Goal: Information Seeking & Learning: Learn about a topic

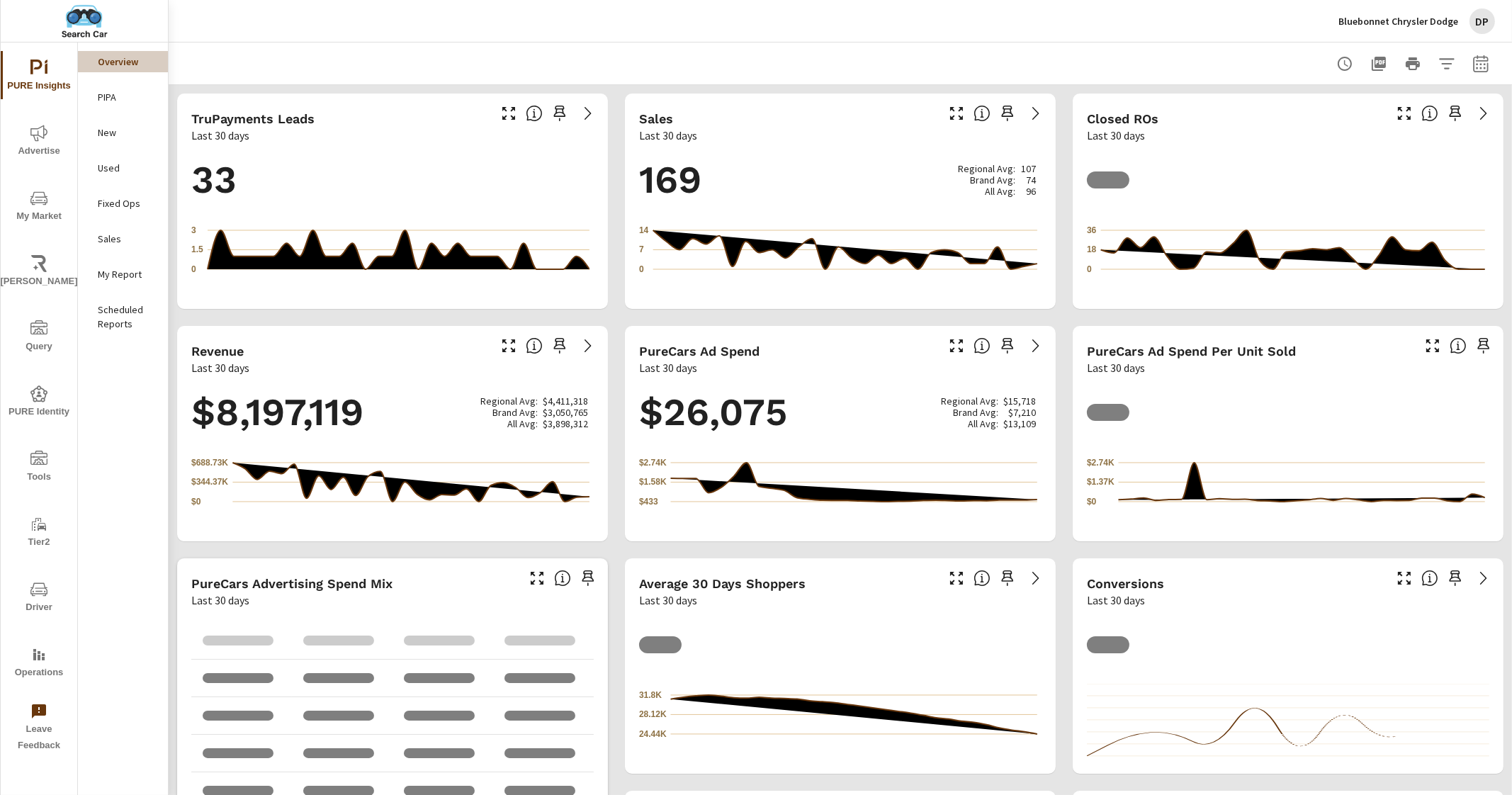
scroll to position [318, 0]
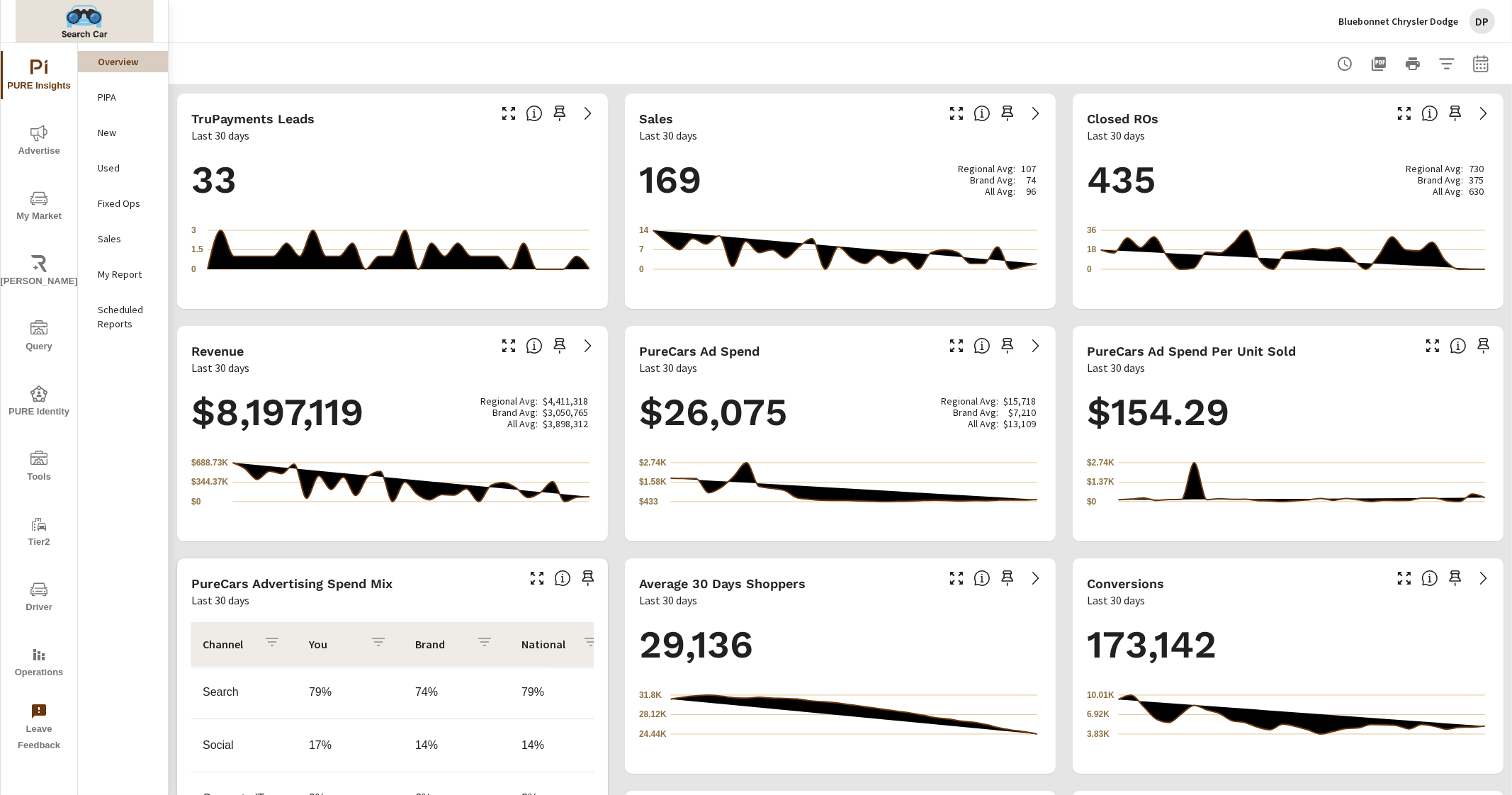
click at [78, 28] on img at bounding box center [84, 21] width 138 height 57
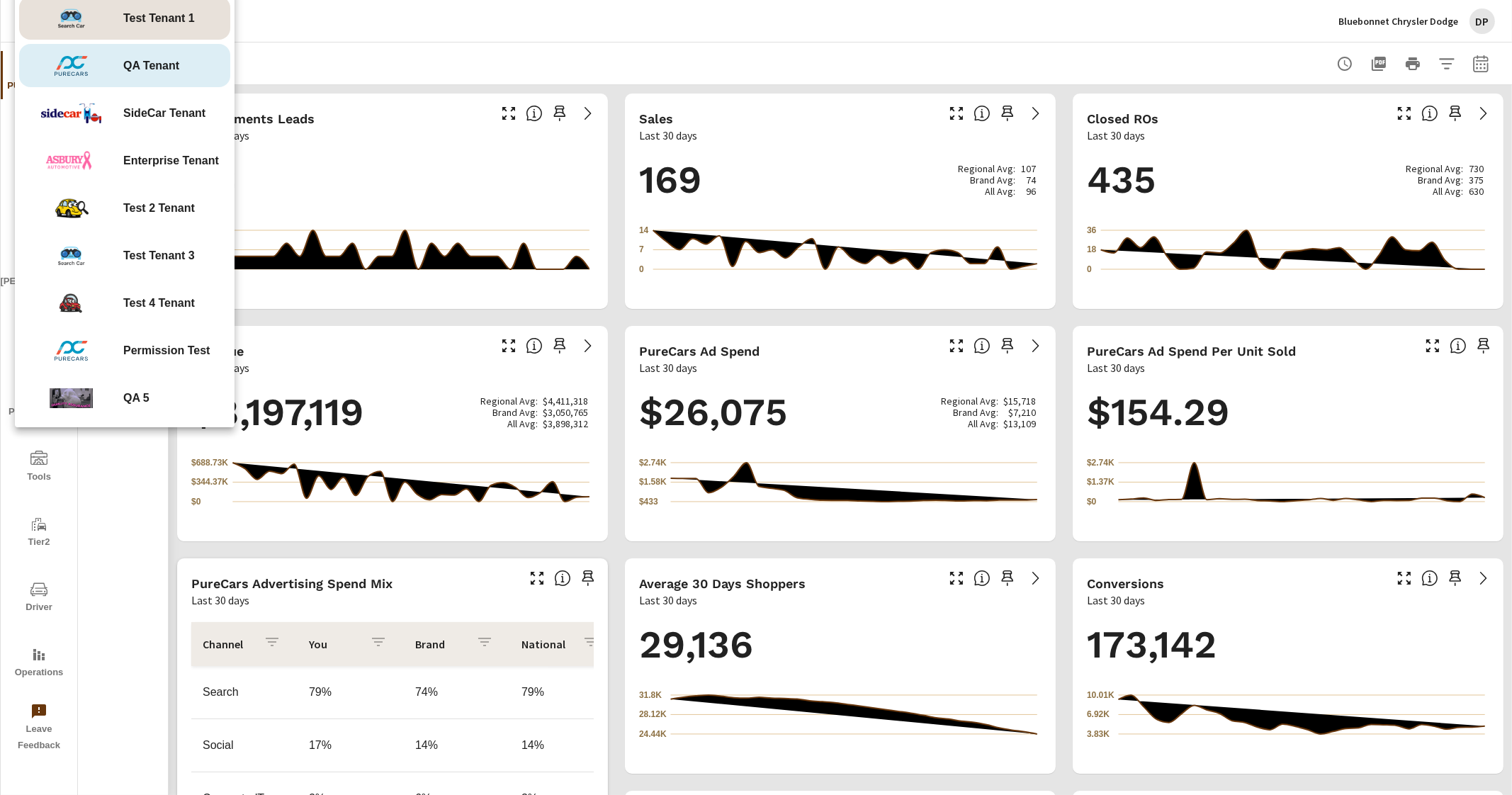
click at [160, 64] on span "QA Tenant" at bounding box center [152, 66] width 56 height 17
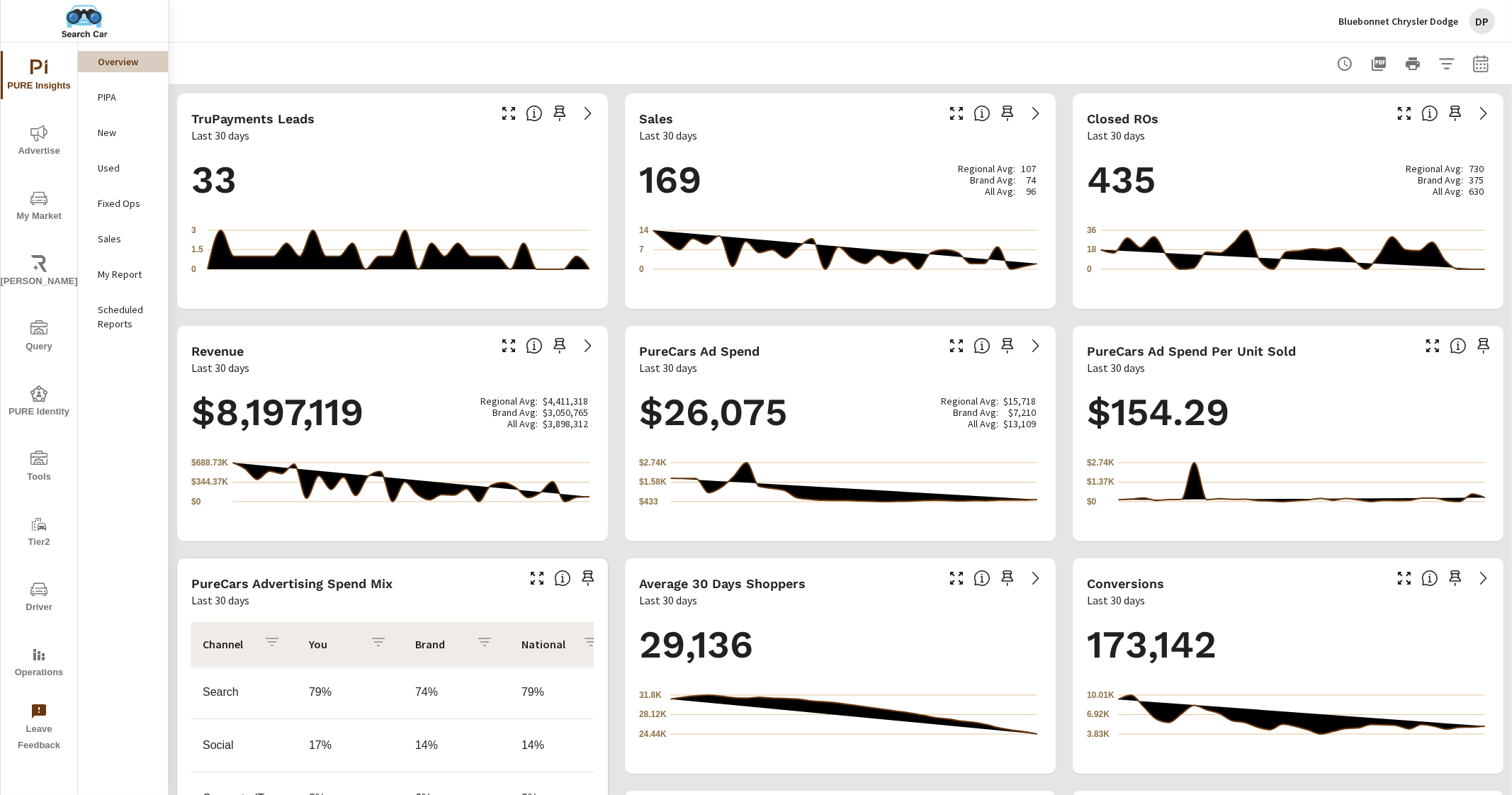
scroll to position [318, 0]
click at [78, 26] on img at bounding box center [84, 21] width 138 height 57
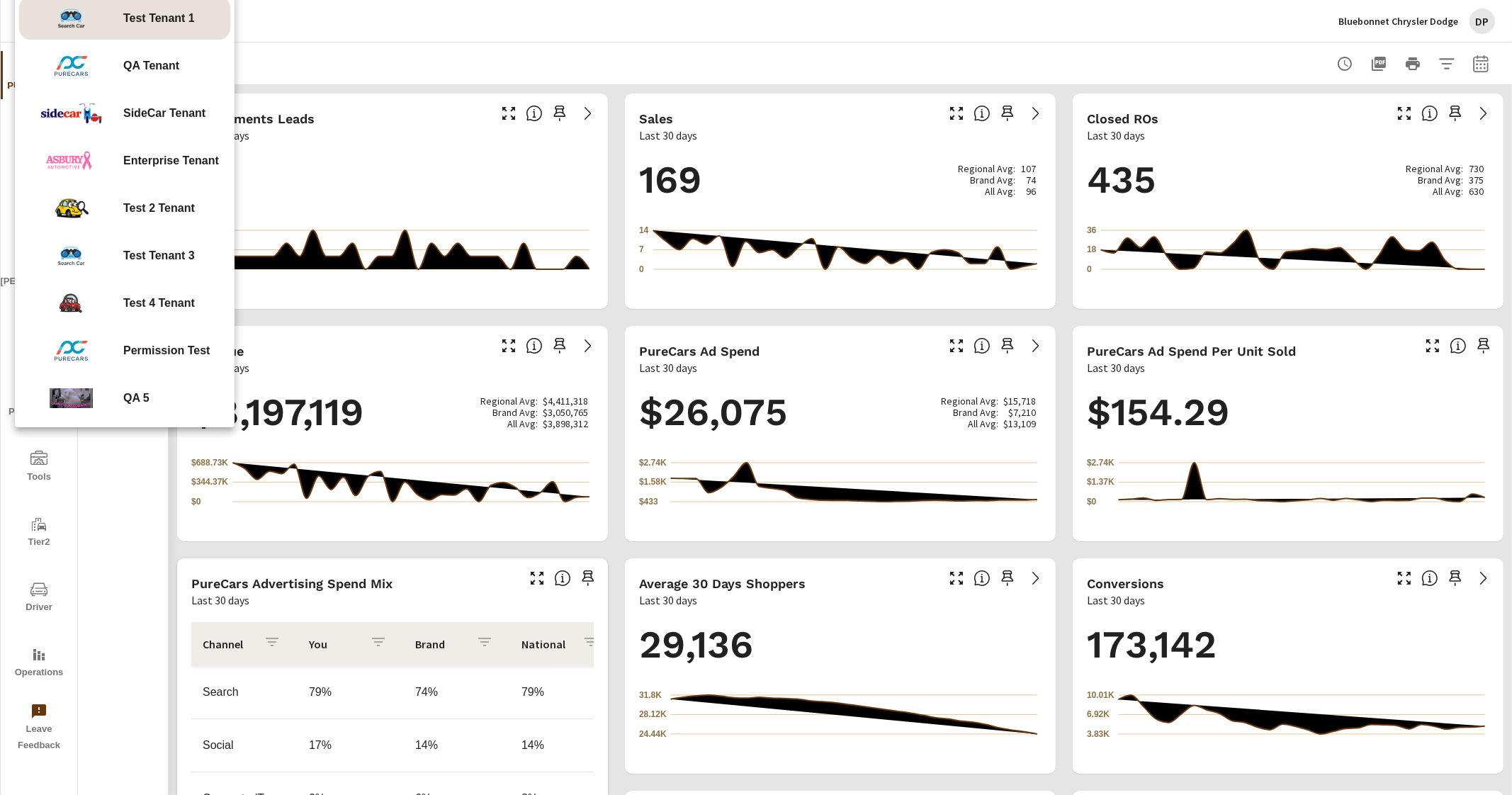
click at [393, 59] on div at bounding box center [756, 398] width 1512 height 795
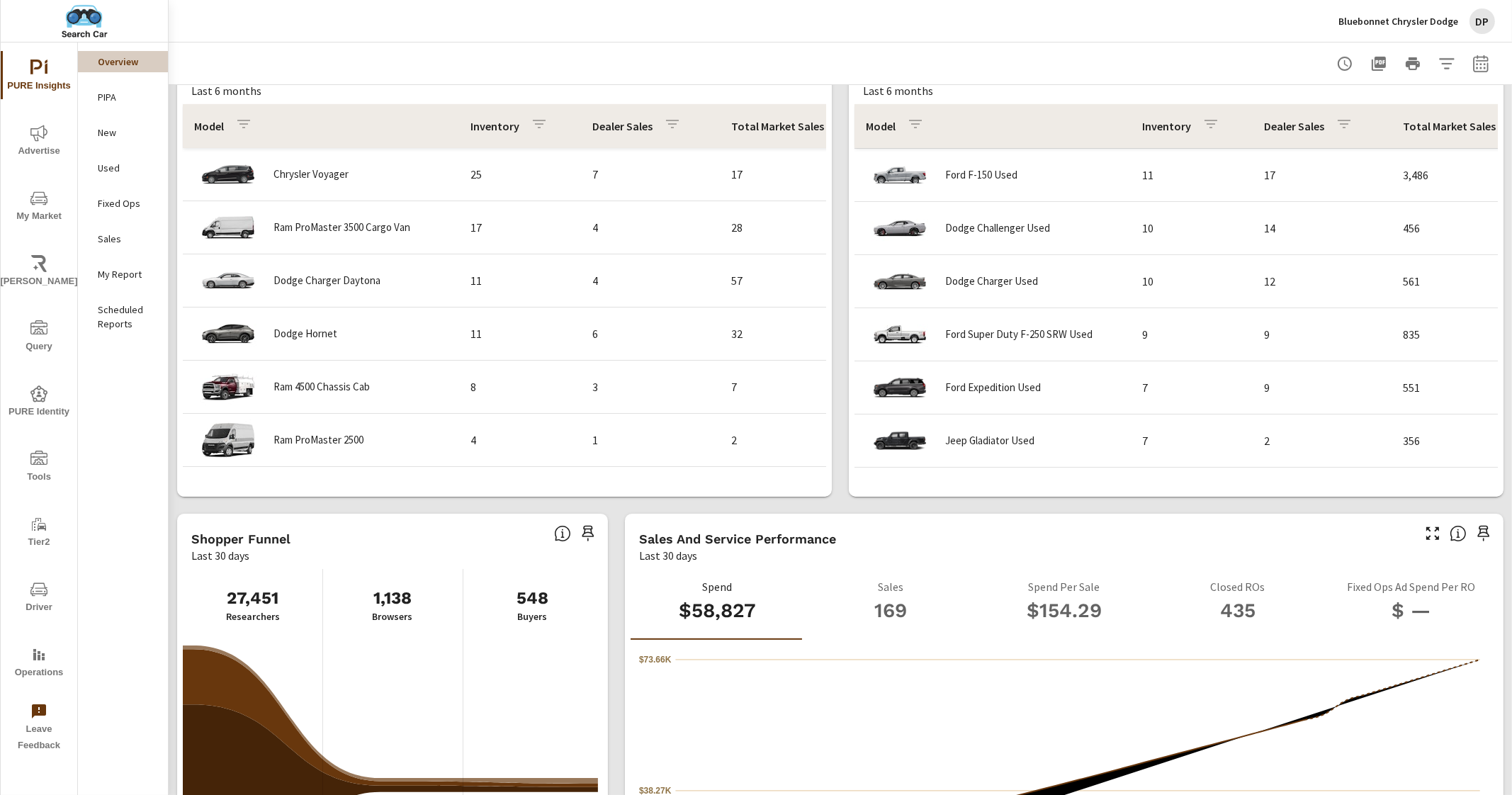
scroll to position [1417, 0]
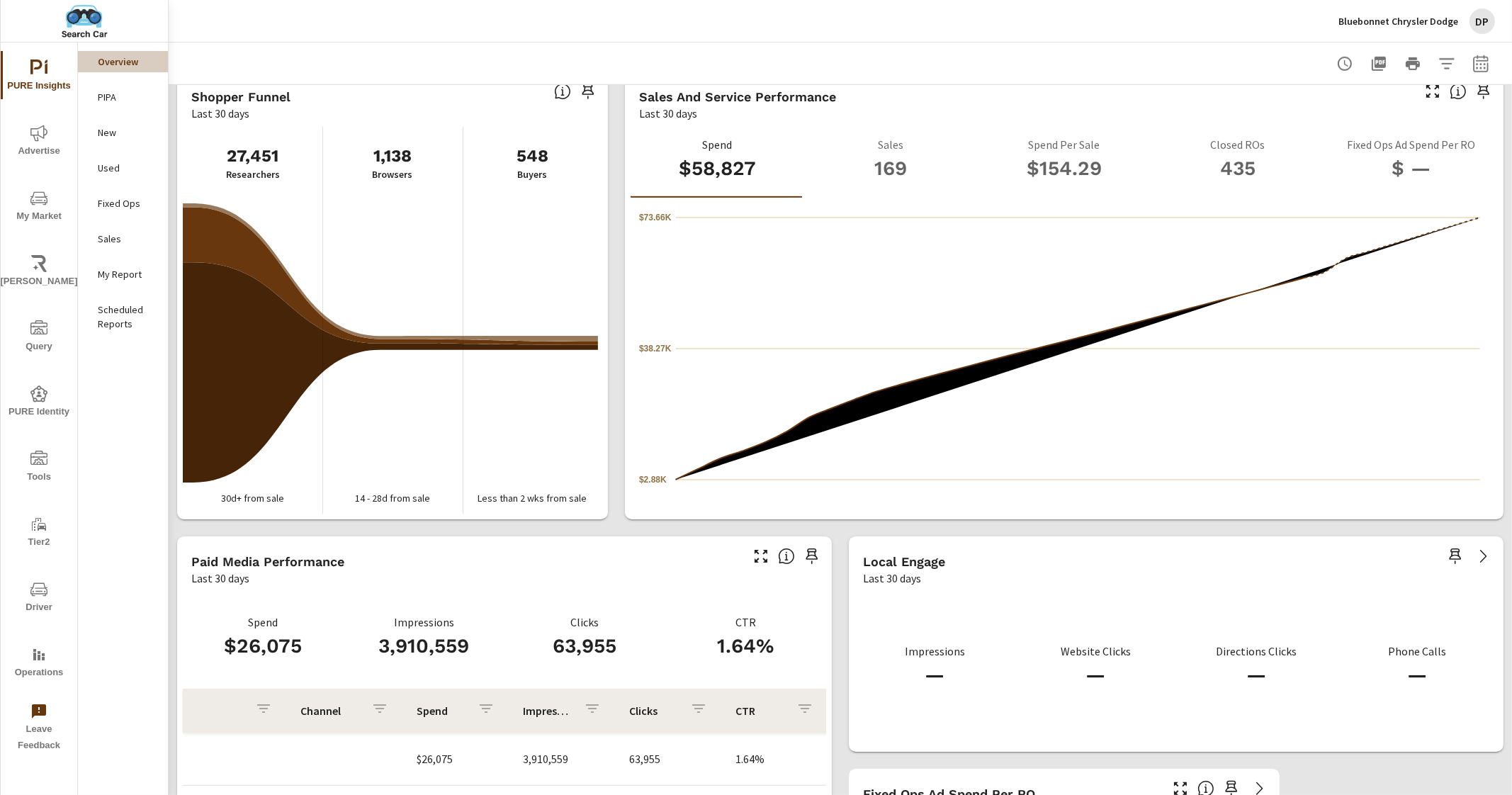
click at [36, 402] on icon "nav menu" at bounding box center [40, 395] width 17 height 17
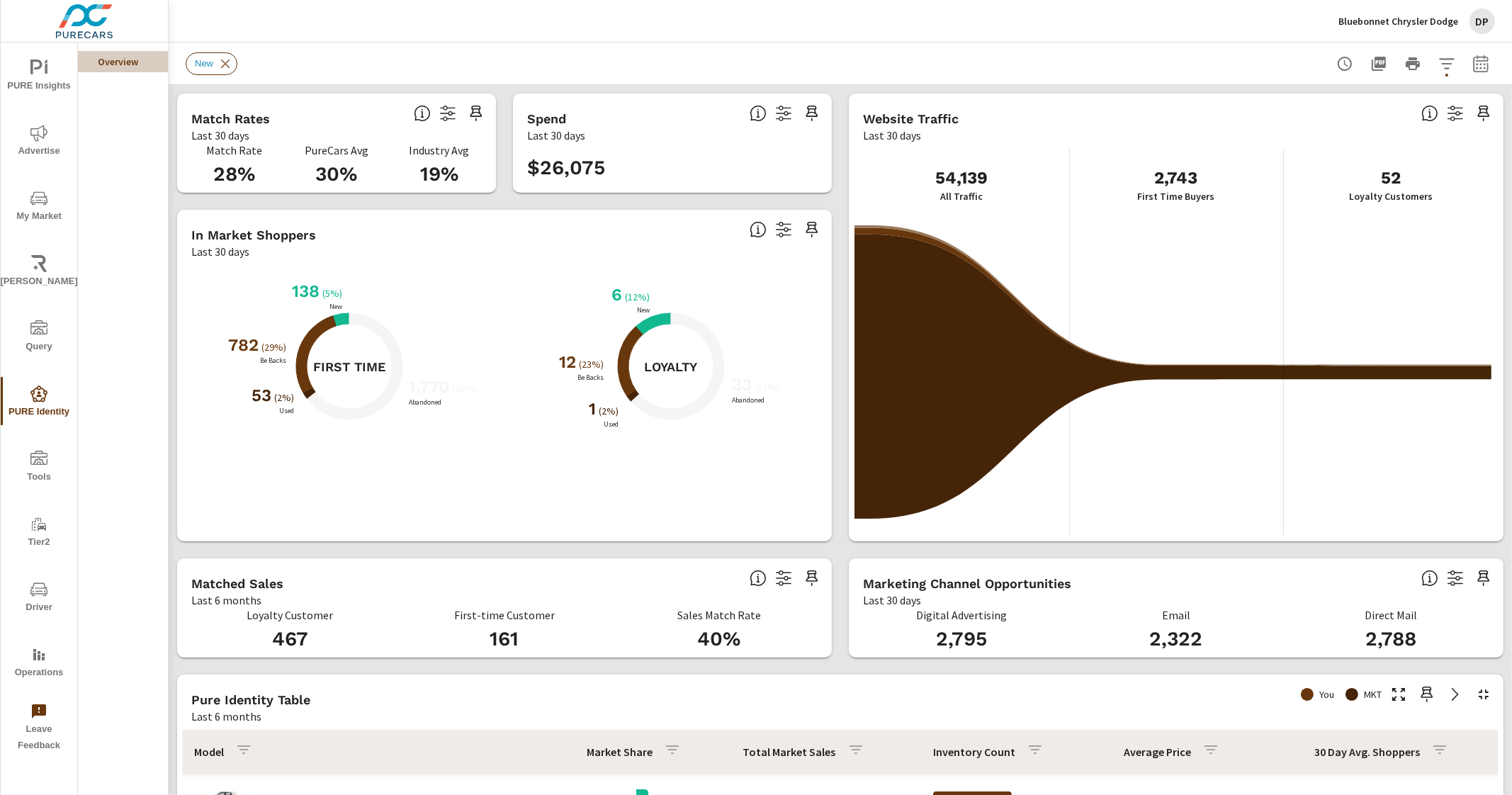
click at [38, 64] on icon "nav menu" at bounding box center [40, 69] width 17 height 17
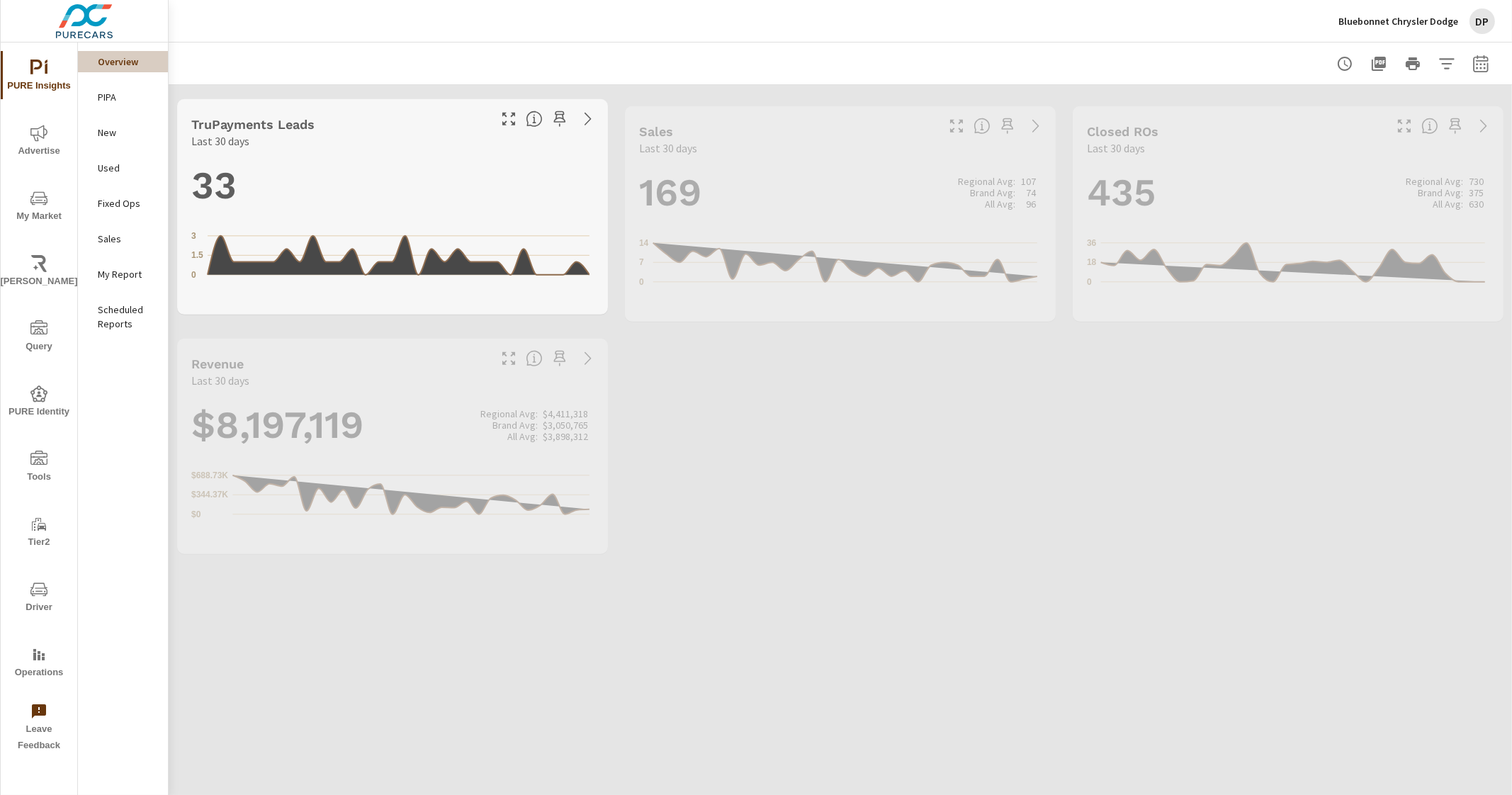
scroll to position [318, 0]
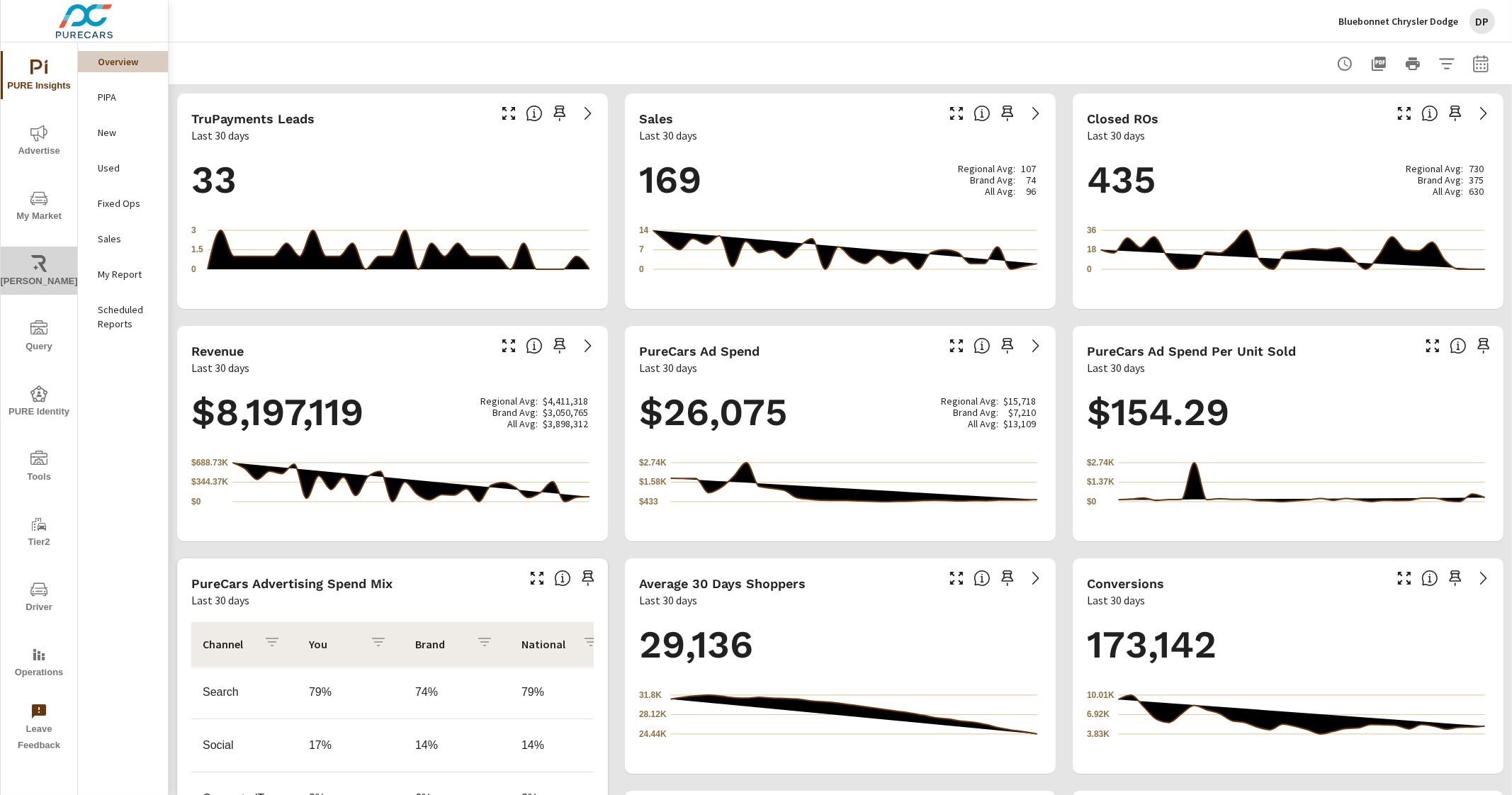
click at [33, 273] on span "[PERSON_NAME]" at bounding box center [39, 273] width 68 height 35
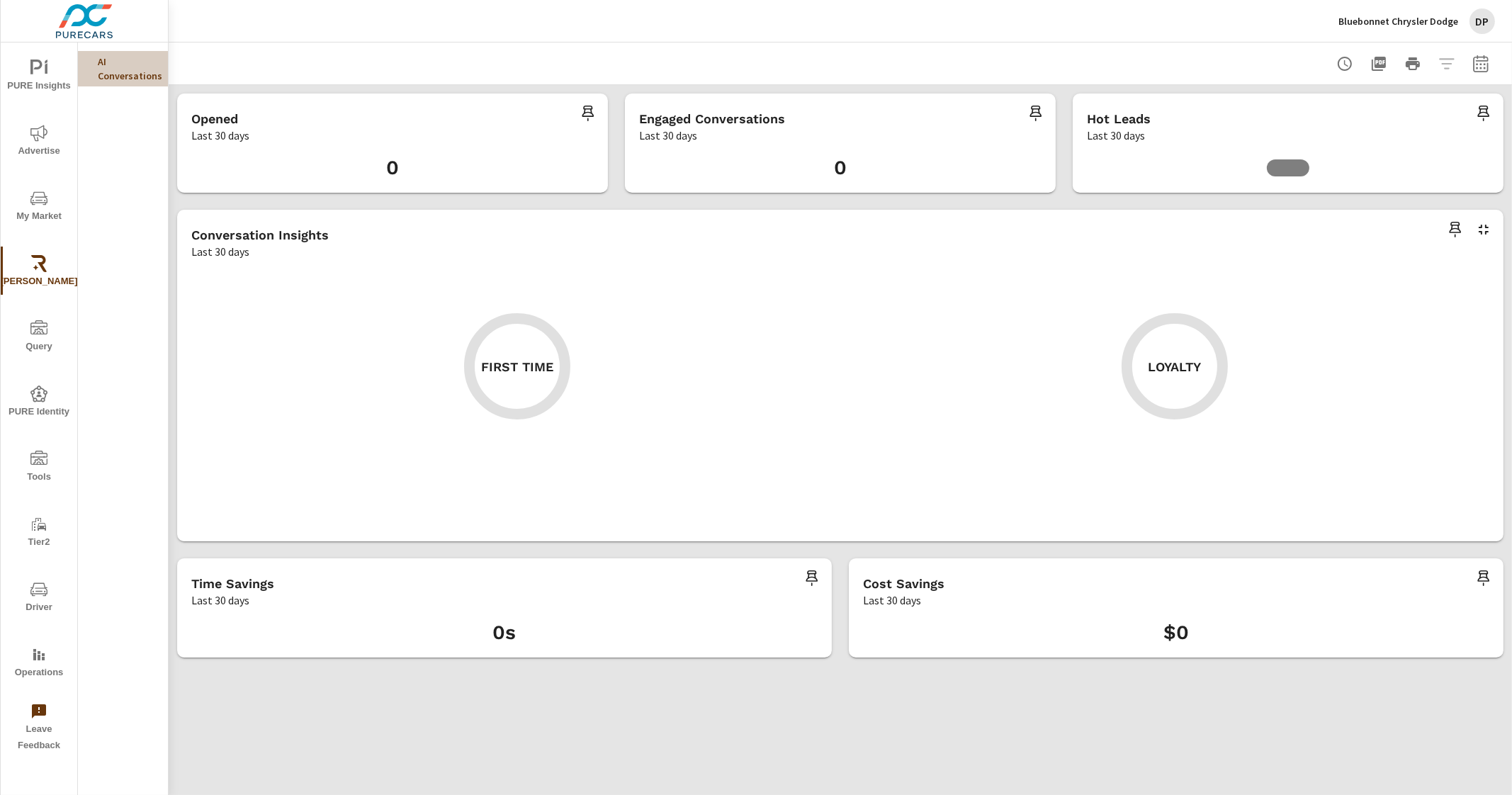
click at [49, 73] on span "PURE Insights" at bounding box center [39, 77] width 68 height 35
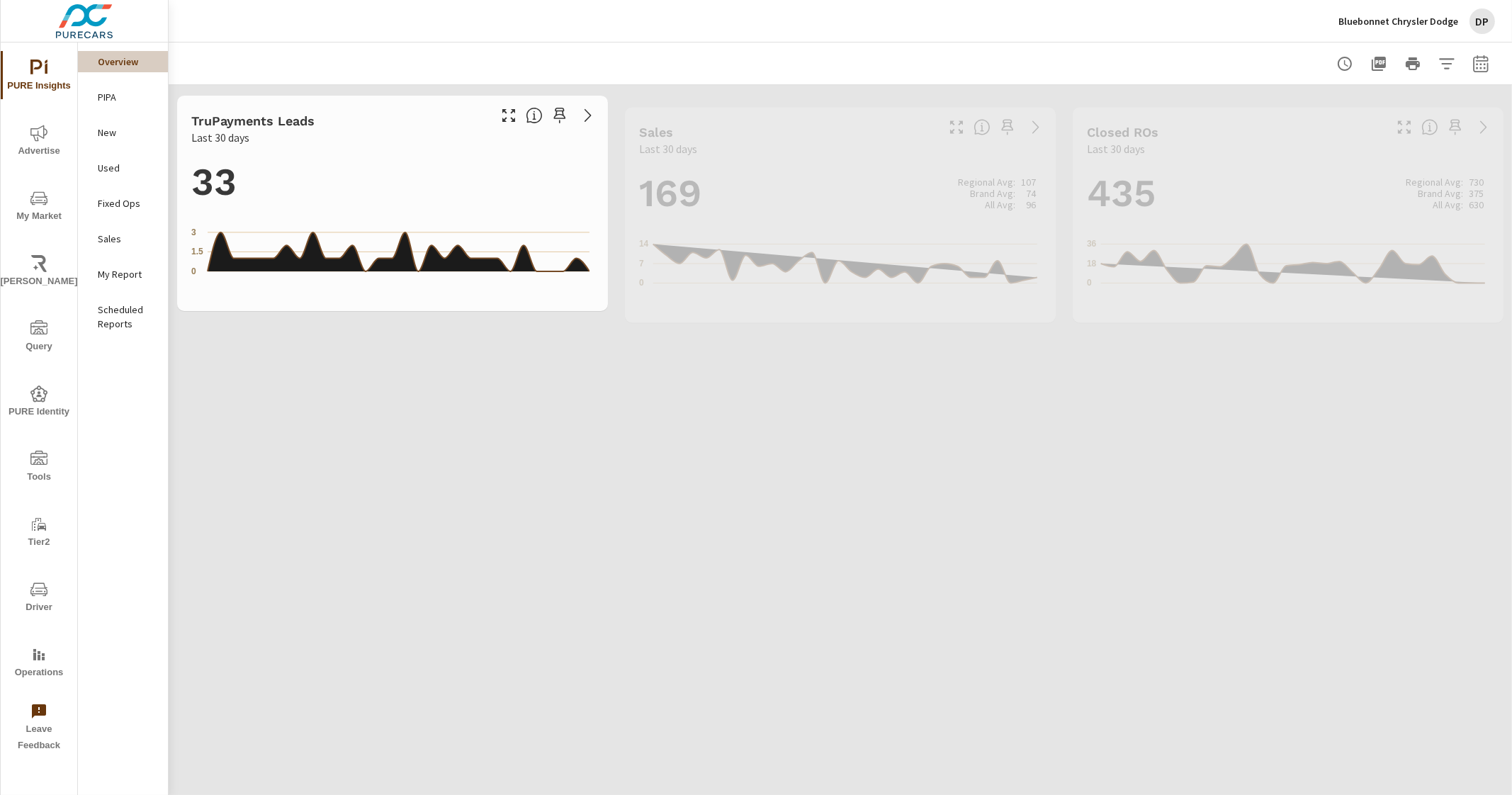
scroll to position [318, 0]
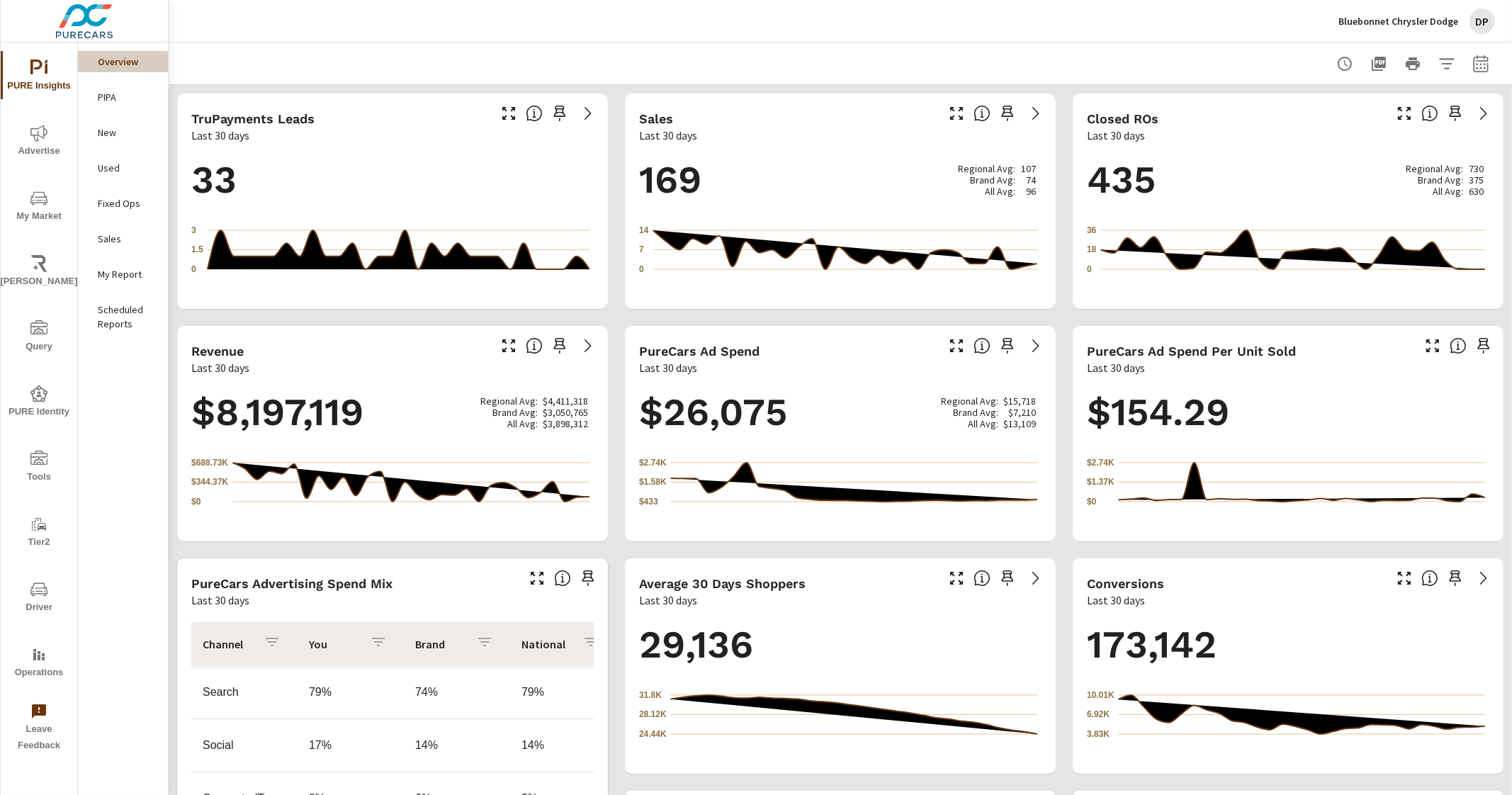
click at [124, 95] on p "PIPA" at bounding box center [127, 97] width 59 height 15
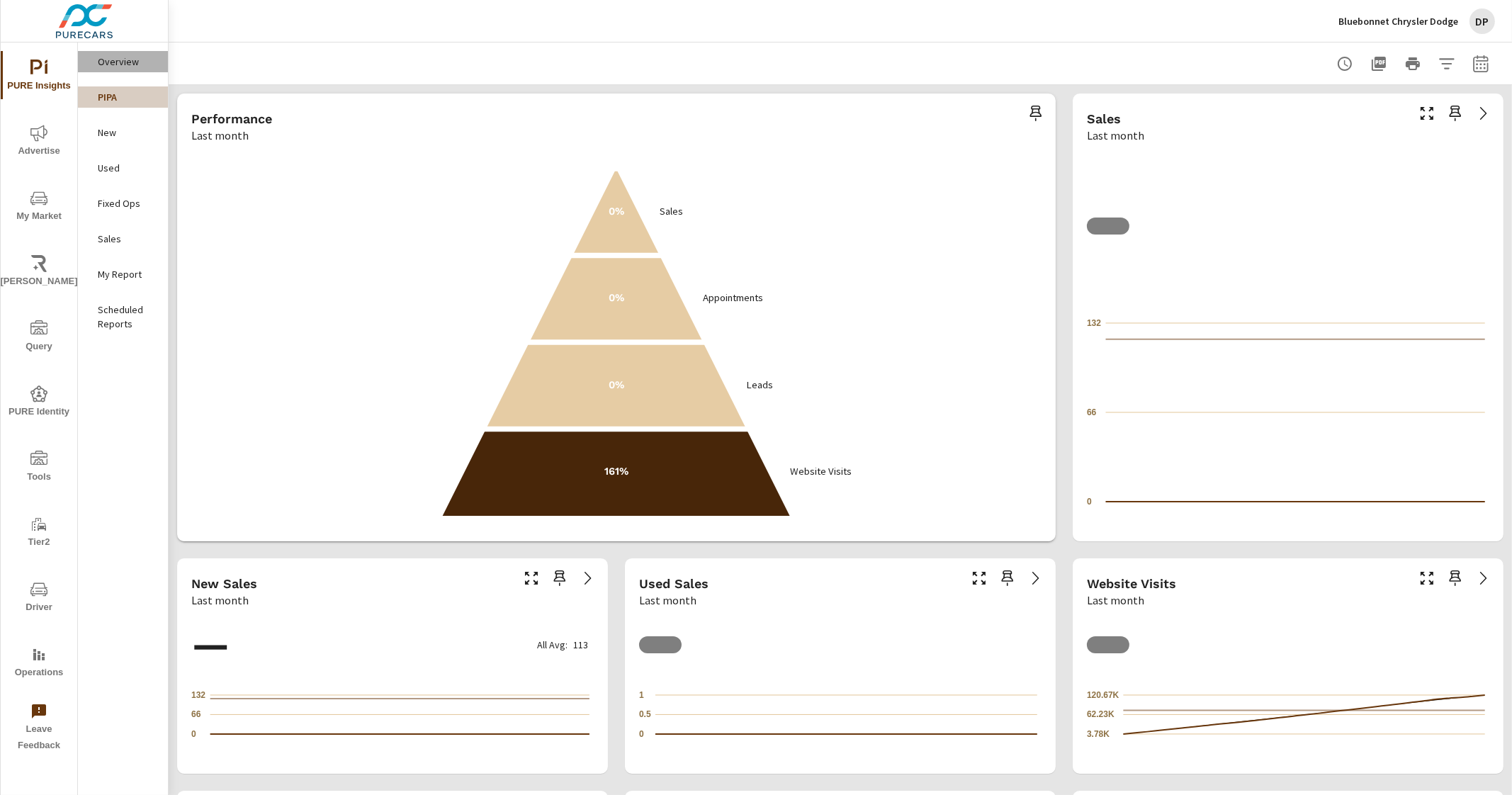
click at [126, 61] on p "Overview" at bounding box center [127, 61] width 59 height 15
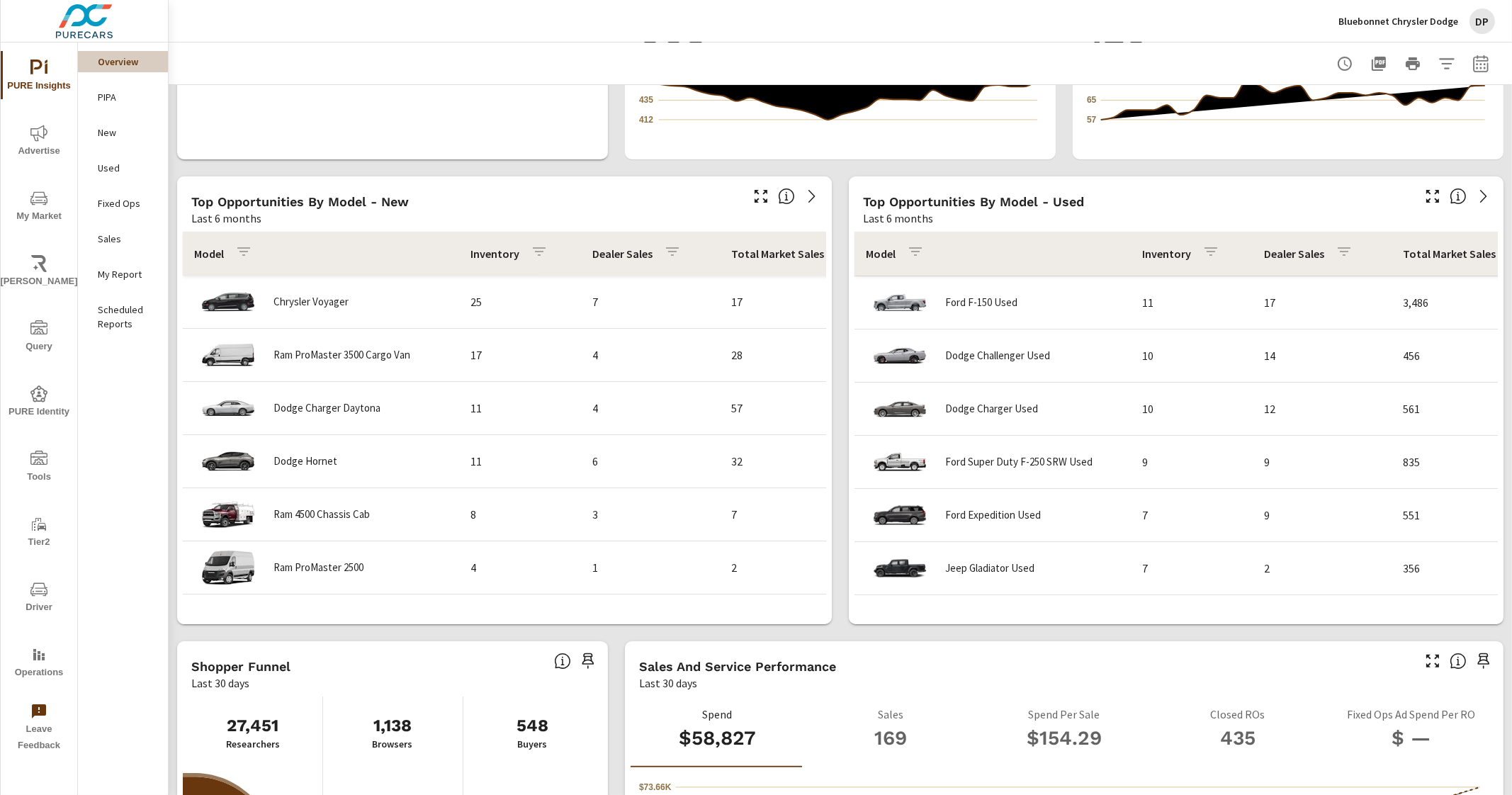
scroll to position [886, 0]
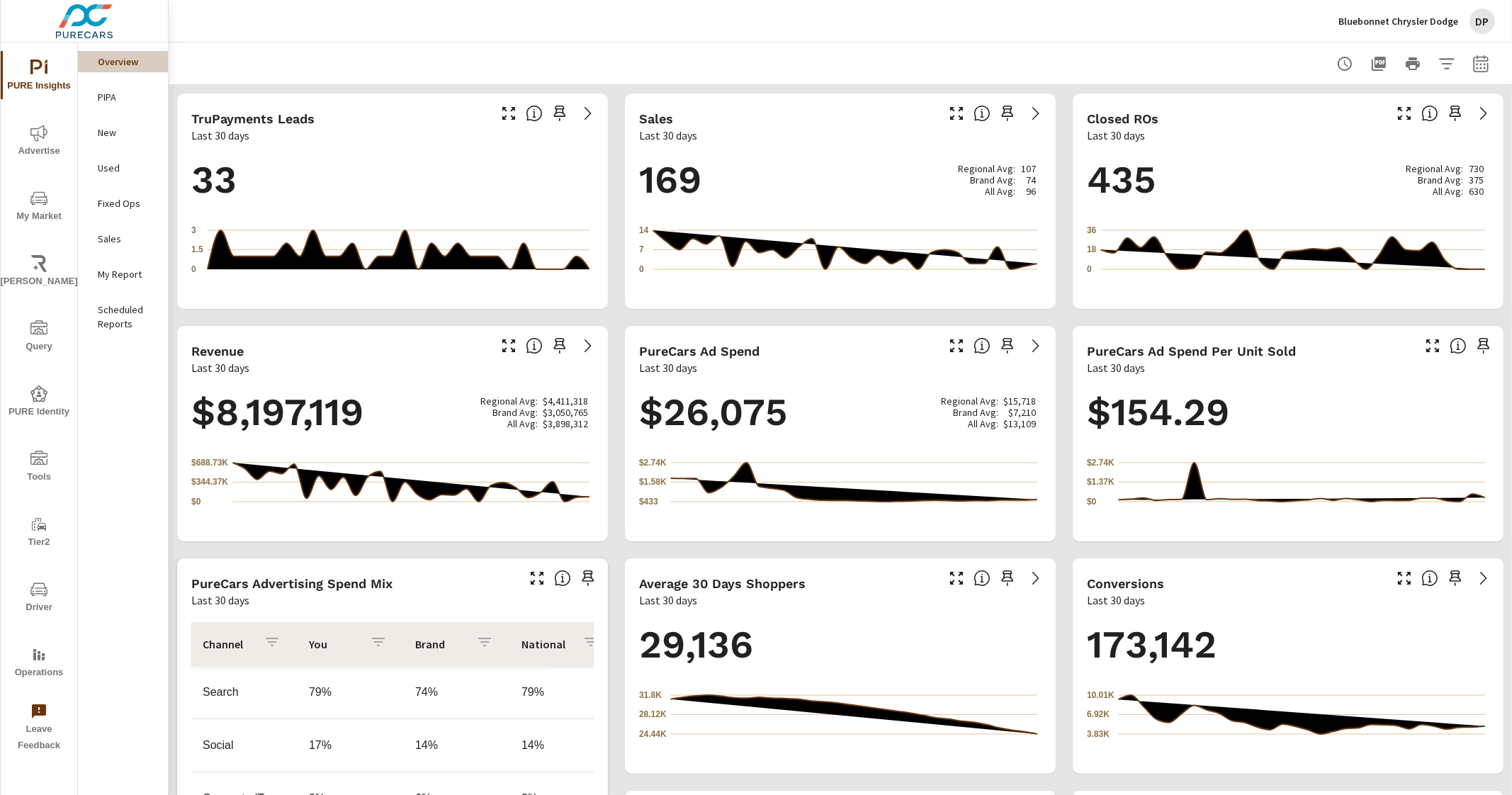
click at [118, 97] on p "PIPA" at bounding box center [127, 97] width 59 height 15
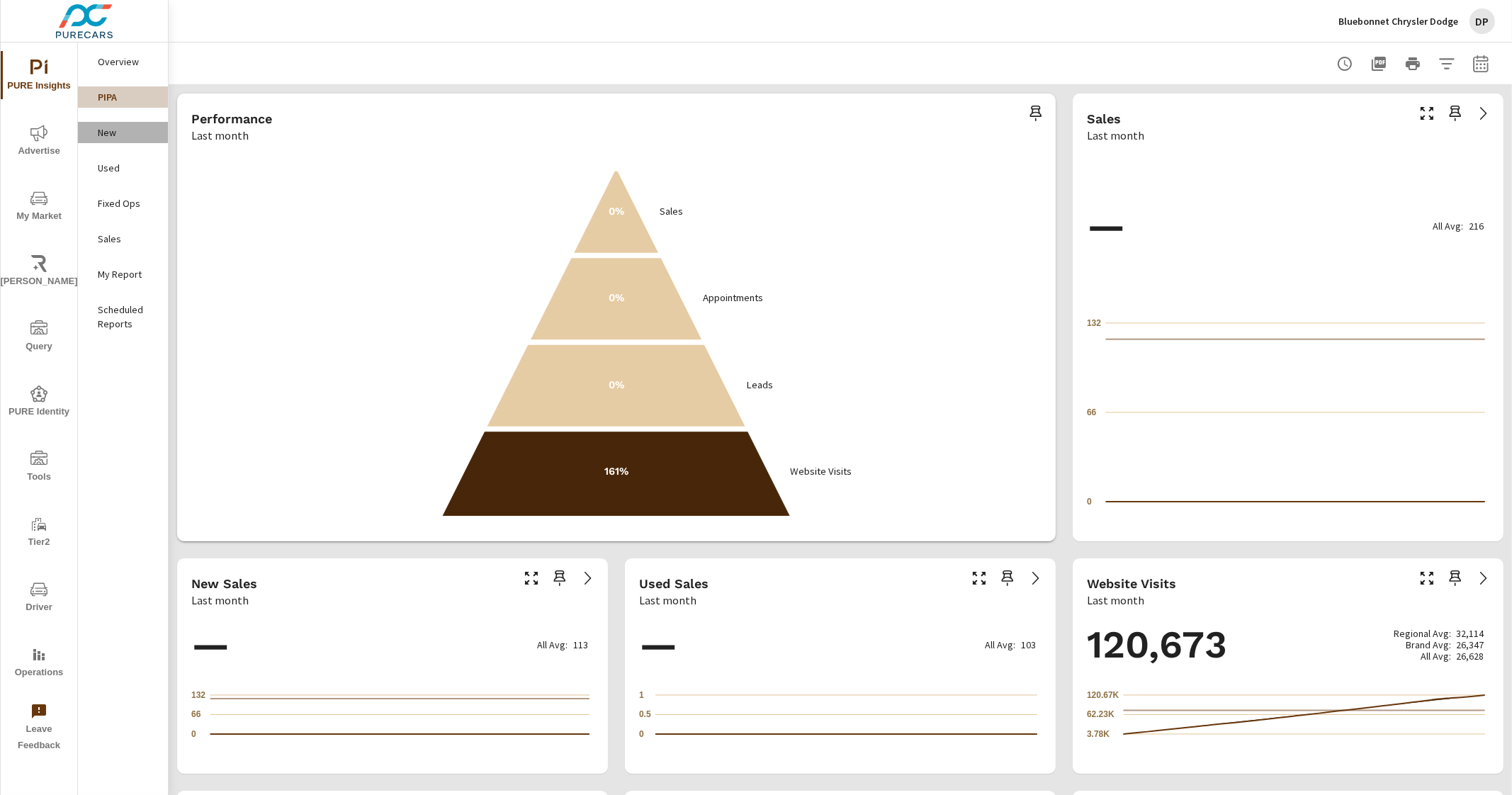
click at [107, 132] on p "New" at bounding box center [127, 132] width 59 height 15
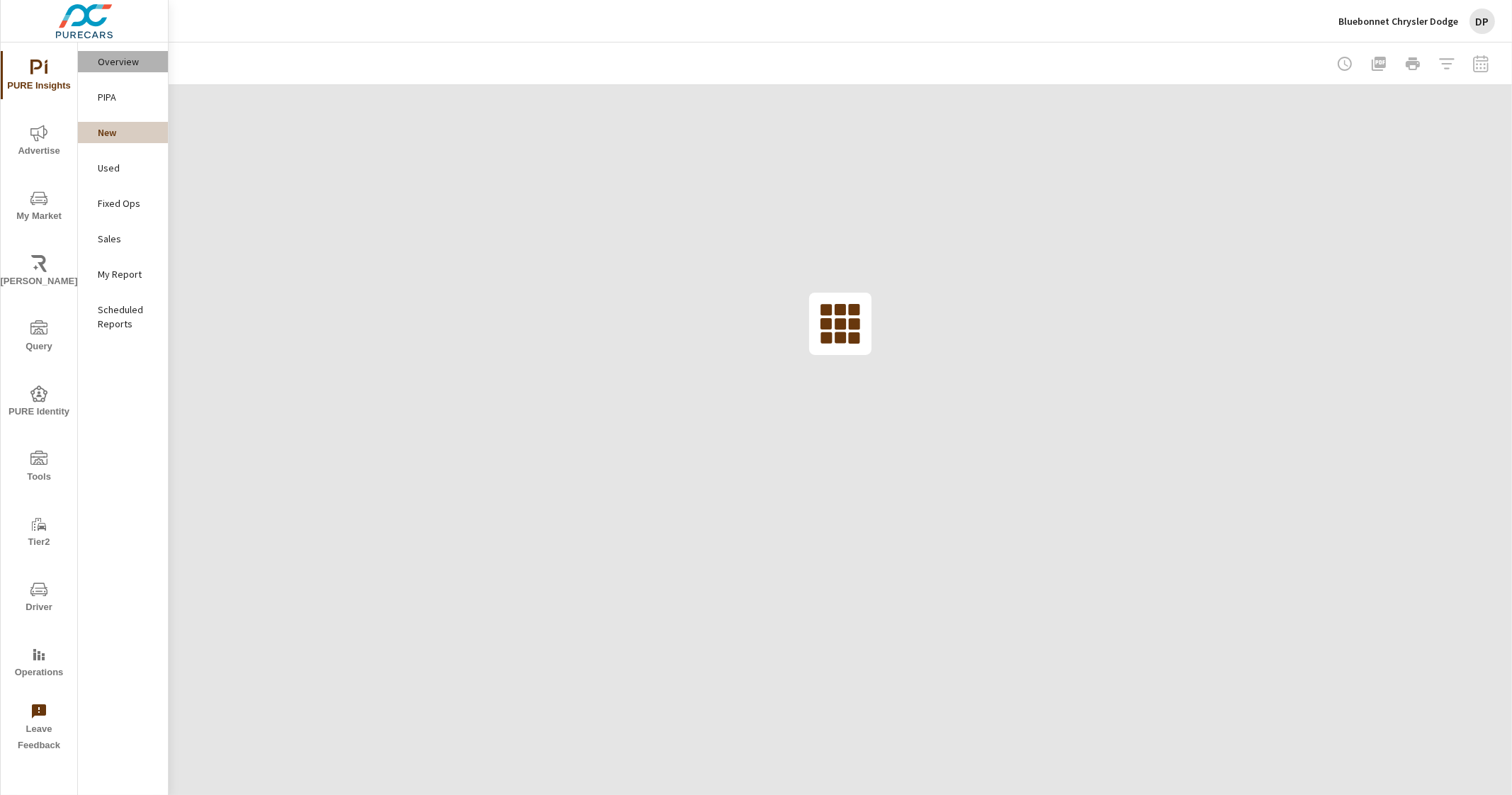
click at [136, 62] on p "Overview" at bounding box center [127, 61] width 59 height 15
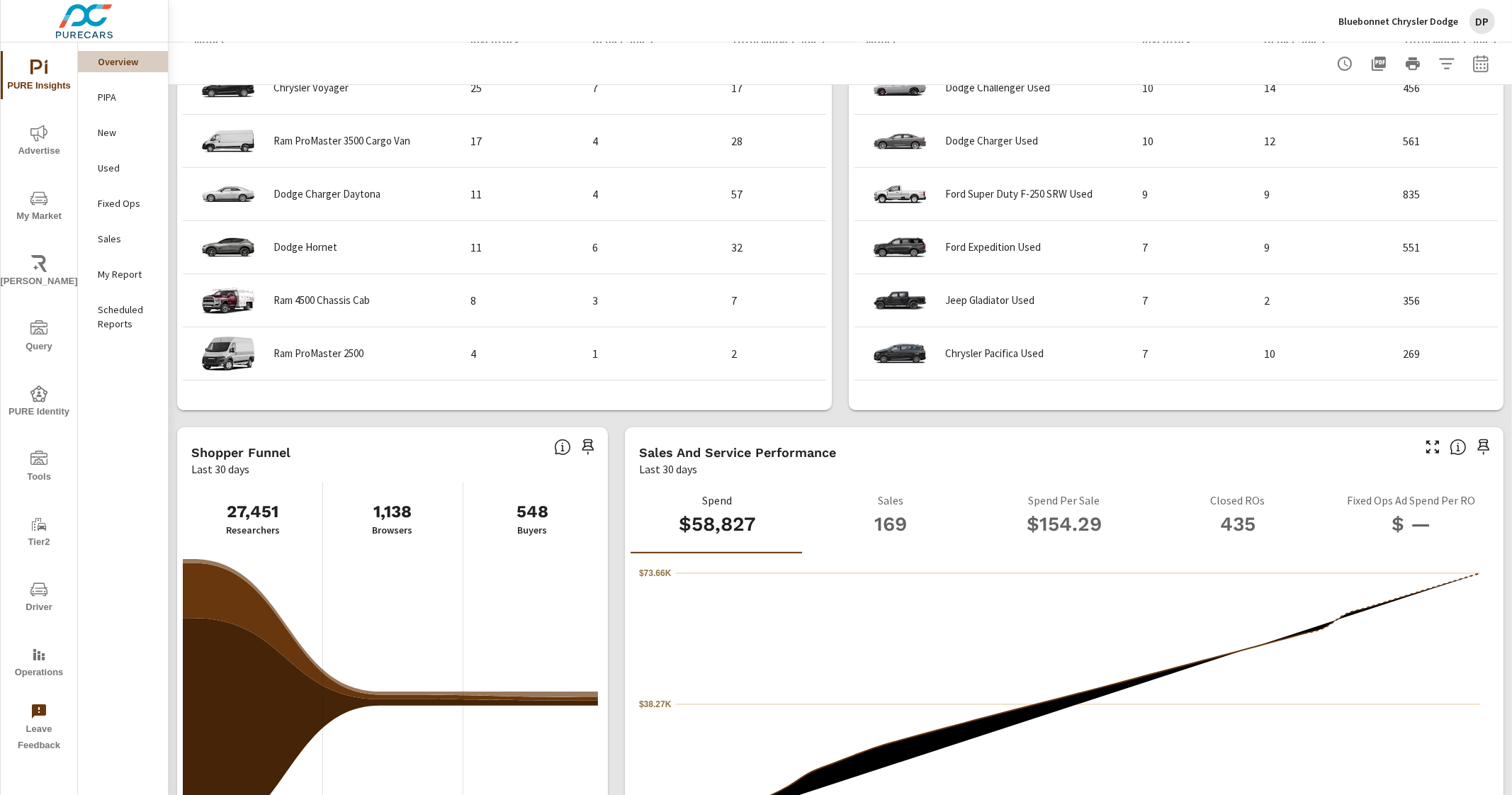
scroll to position [1063, 0]
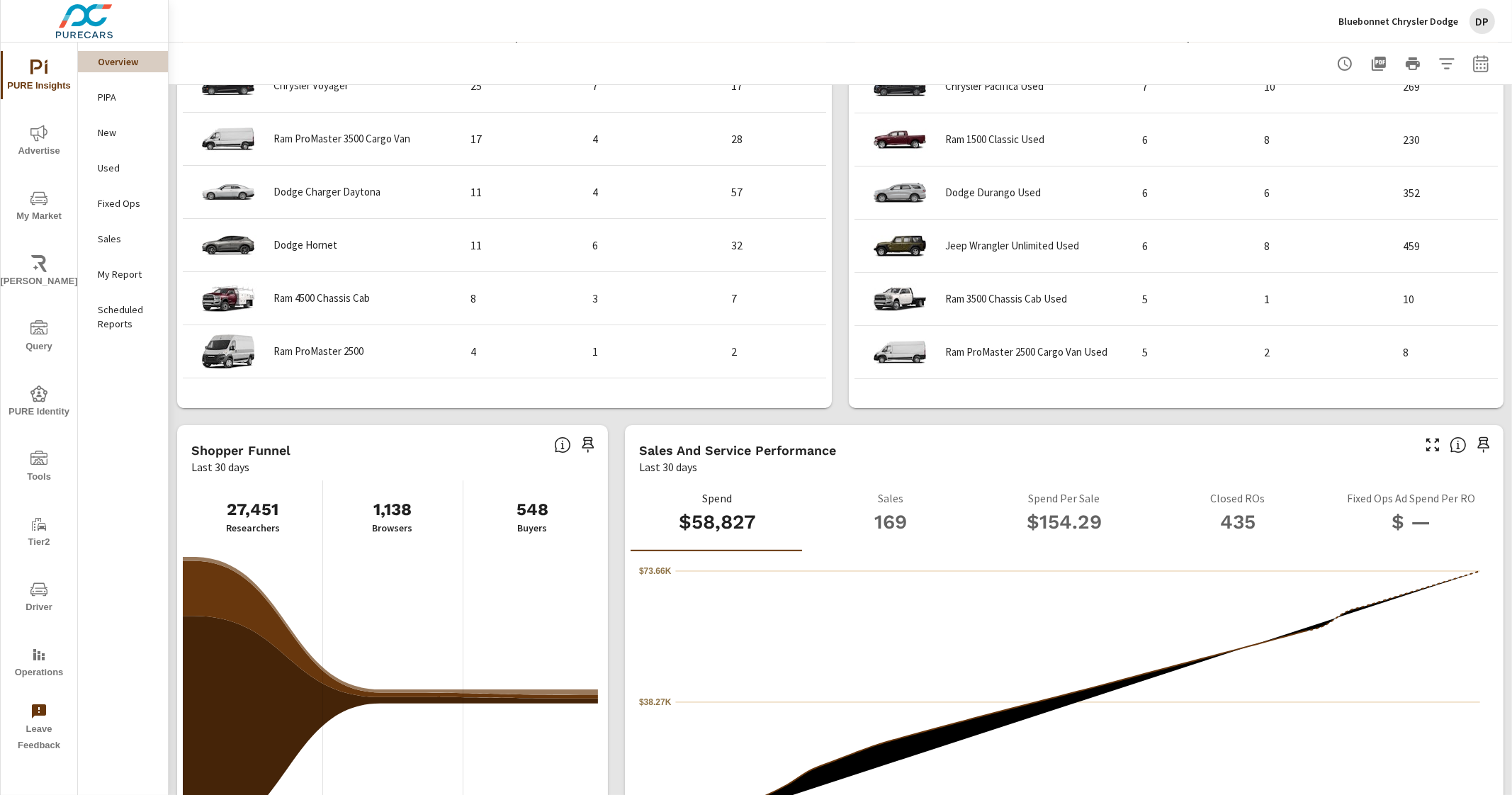
scroll to position [1240, 0]
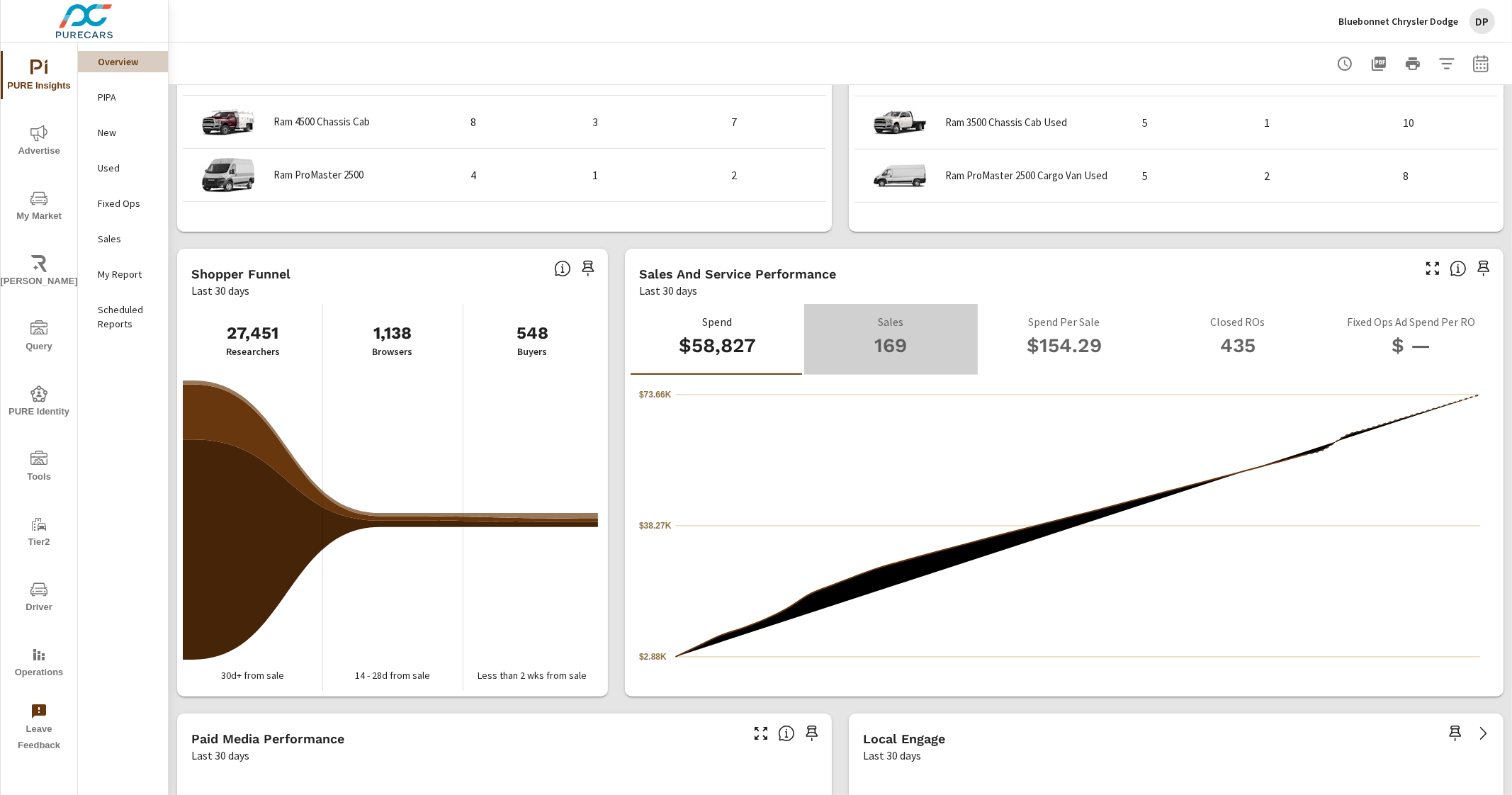
click at [893, 344] on h3 "169" at bounding box center [891, 345] width 151 height 24
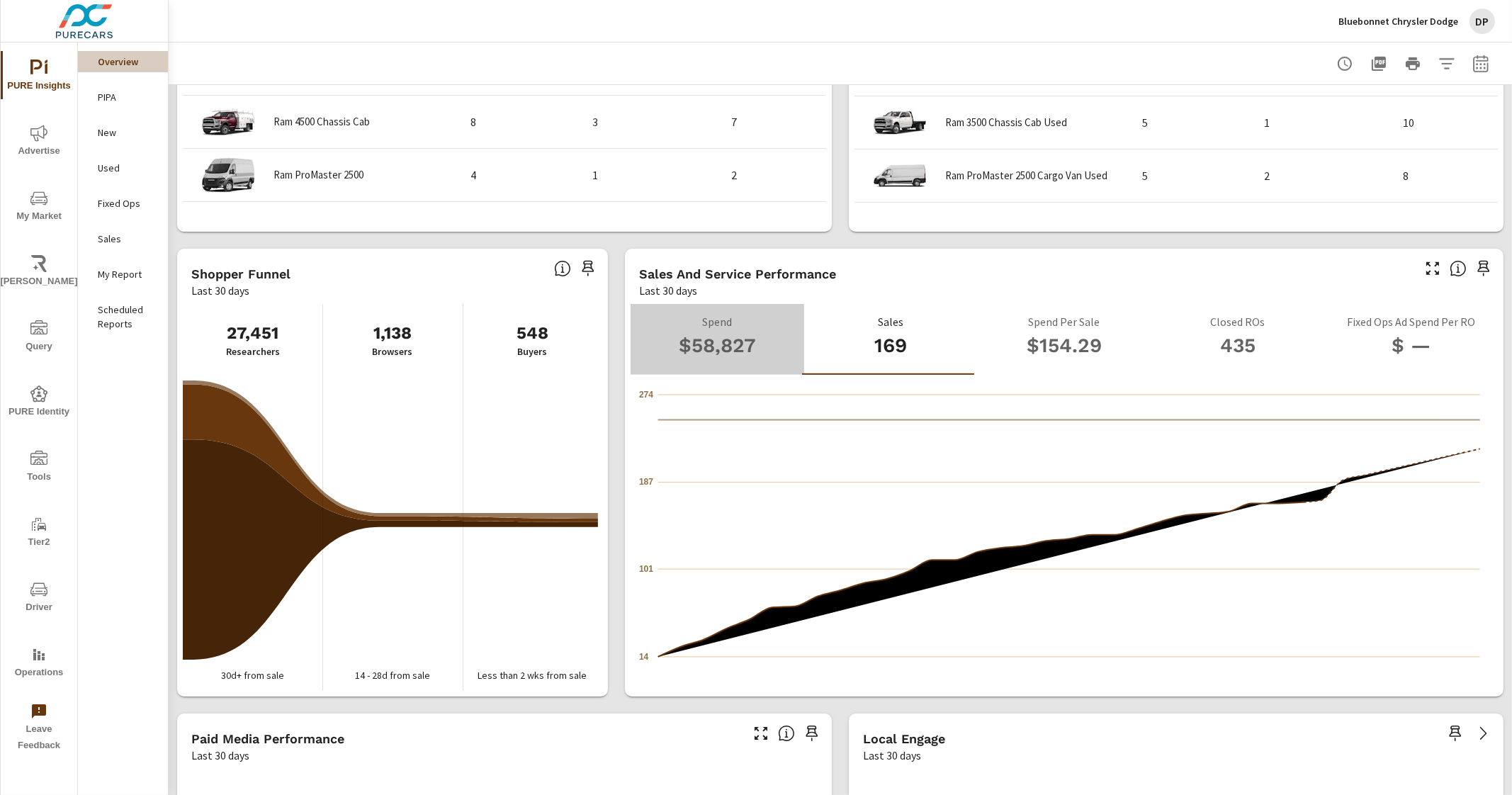
click at [735, 343] on h3 "$58,827" at bounding box center [717, 345] width 151 height 24
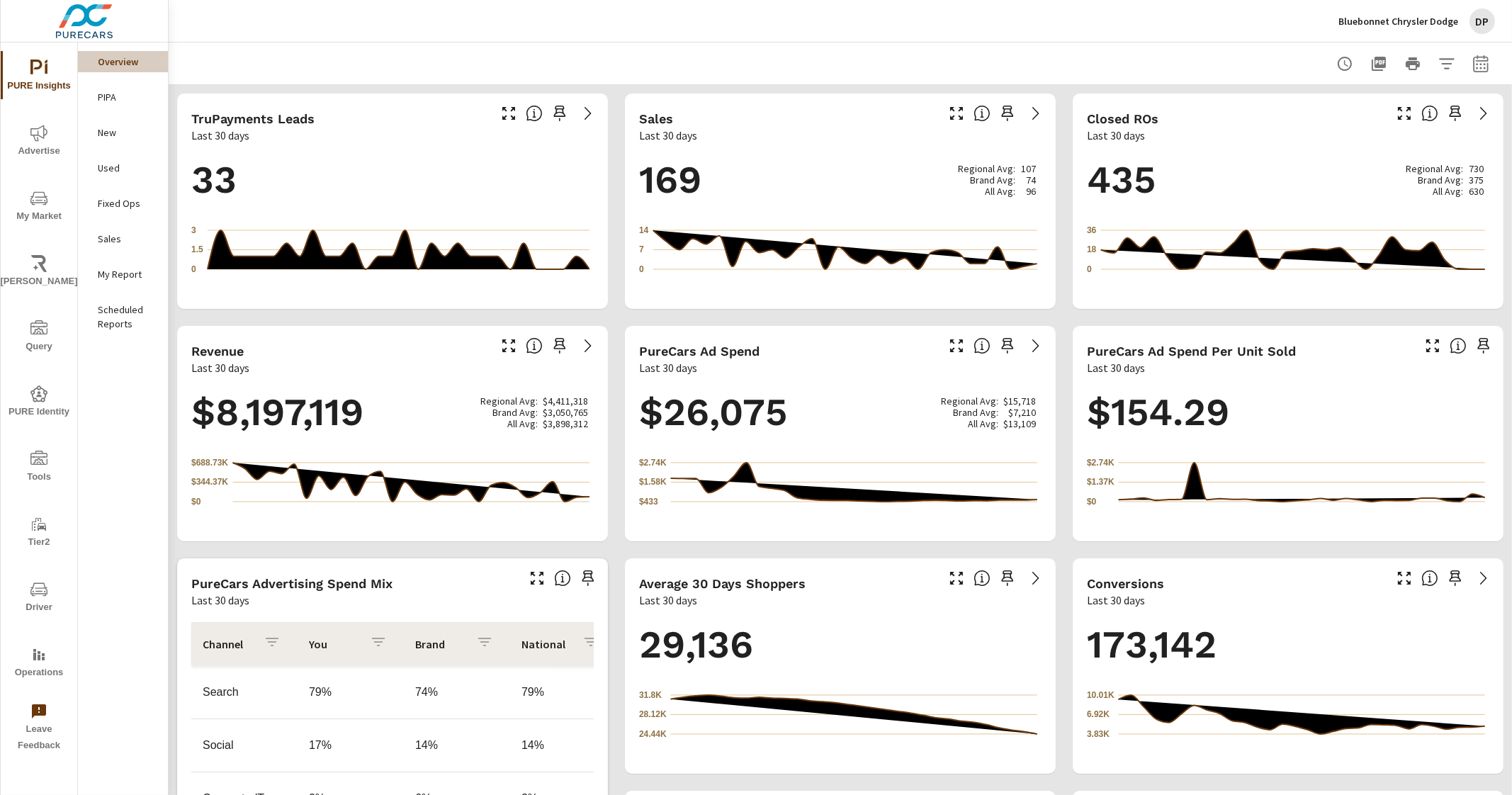
drag, startPoint x: 639, startPoint y: 354, endPoint x: 806, endPoint y: 363, distance: 167.2
click at [779, 362] on div "PureCars Ad Spend Last 30 days" at bounding box center [781, 351] width 314 height 50
drag, startPoint x: 955, startPoint y: 405, endPoint x: 1003, endPoint y: 440, distance: 59.4
click at [1026, 428] on div "Regional Avg: $15,718 Brand Avg: $7,210 All Avg: $13,109" at bounding box center [988, 412] width 95 height 34
click at [935, 456] on icon "$433 $1.58K $2.74K" at bounding box center [838, 483] width 398 height 62
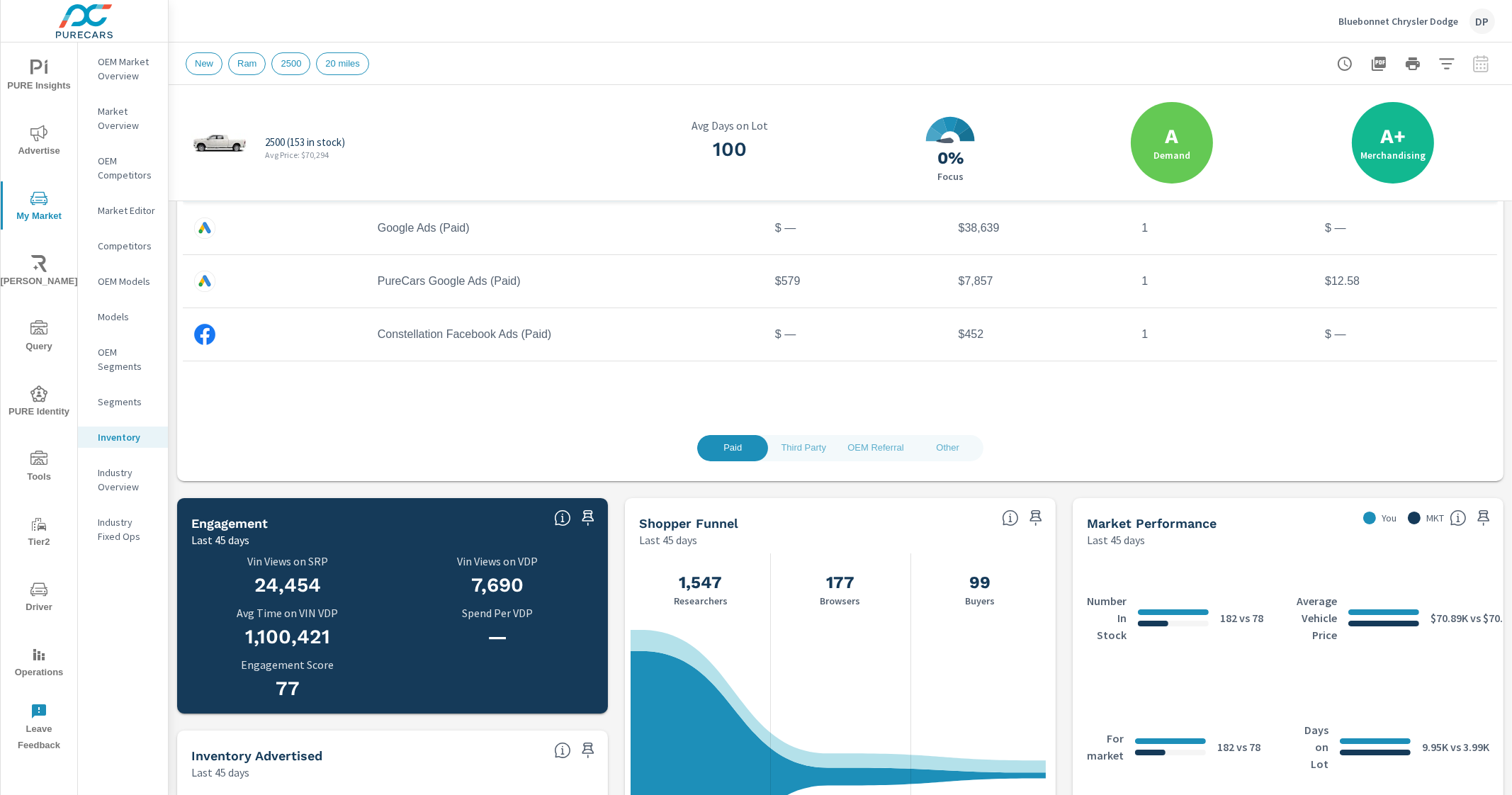
scroll to position [568, 0]
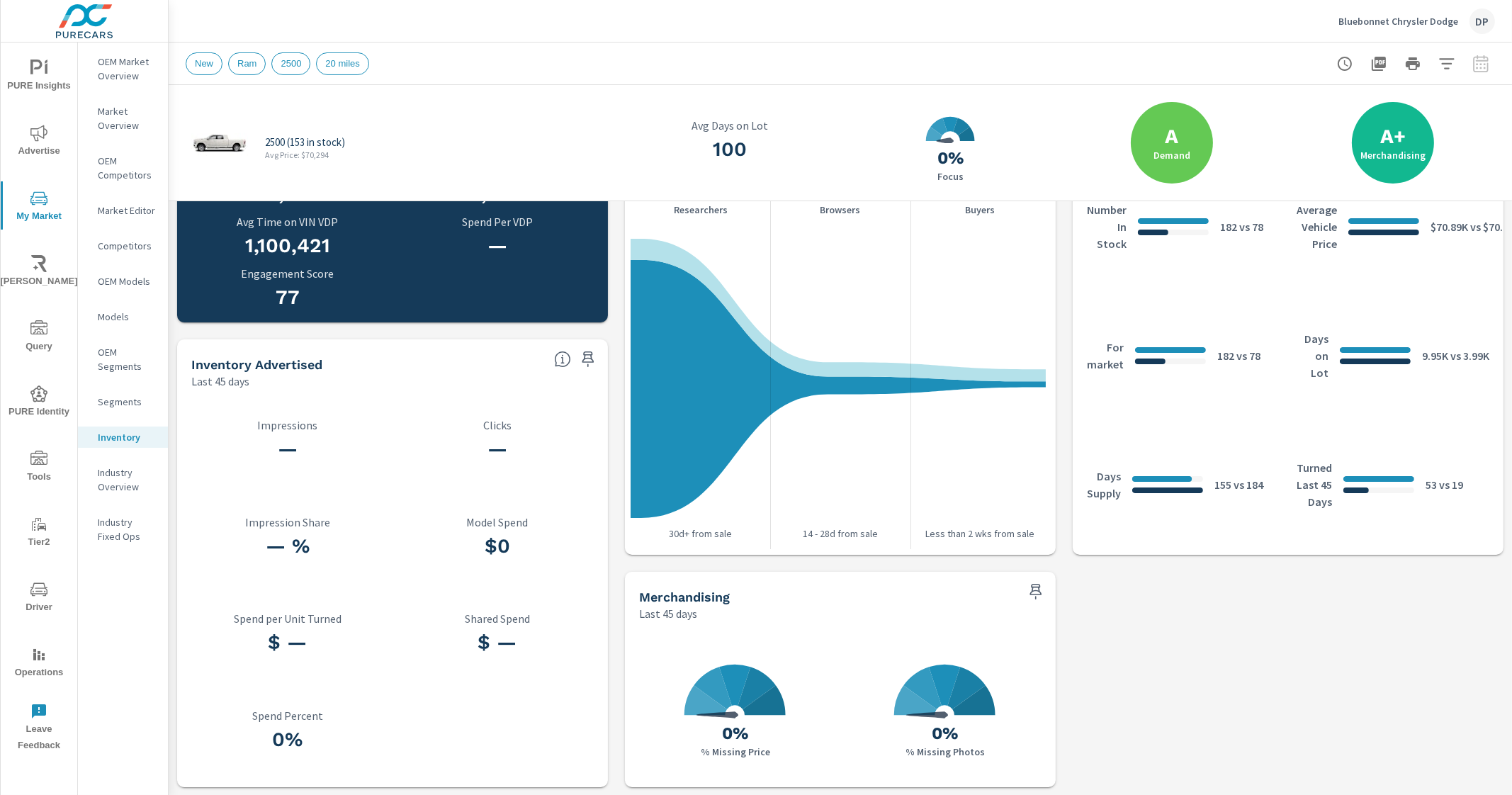
click at [1294, 653] on div "2500 (153 in stock) Avg Price: $70,294 100 Avg Days on Lot 0 0% Focus A Demand …" at bounding box center [840, 157] width 1344 height 1279
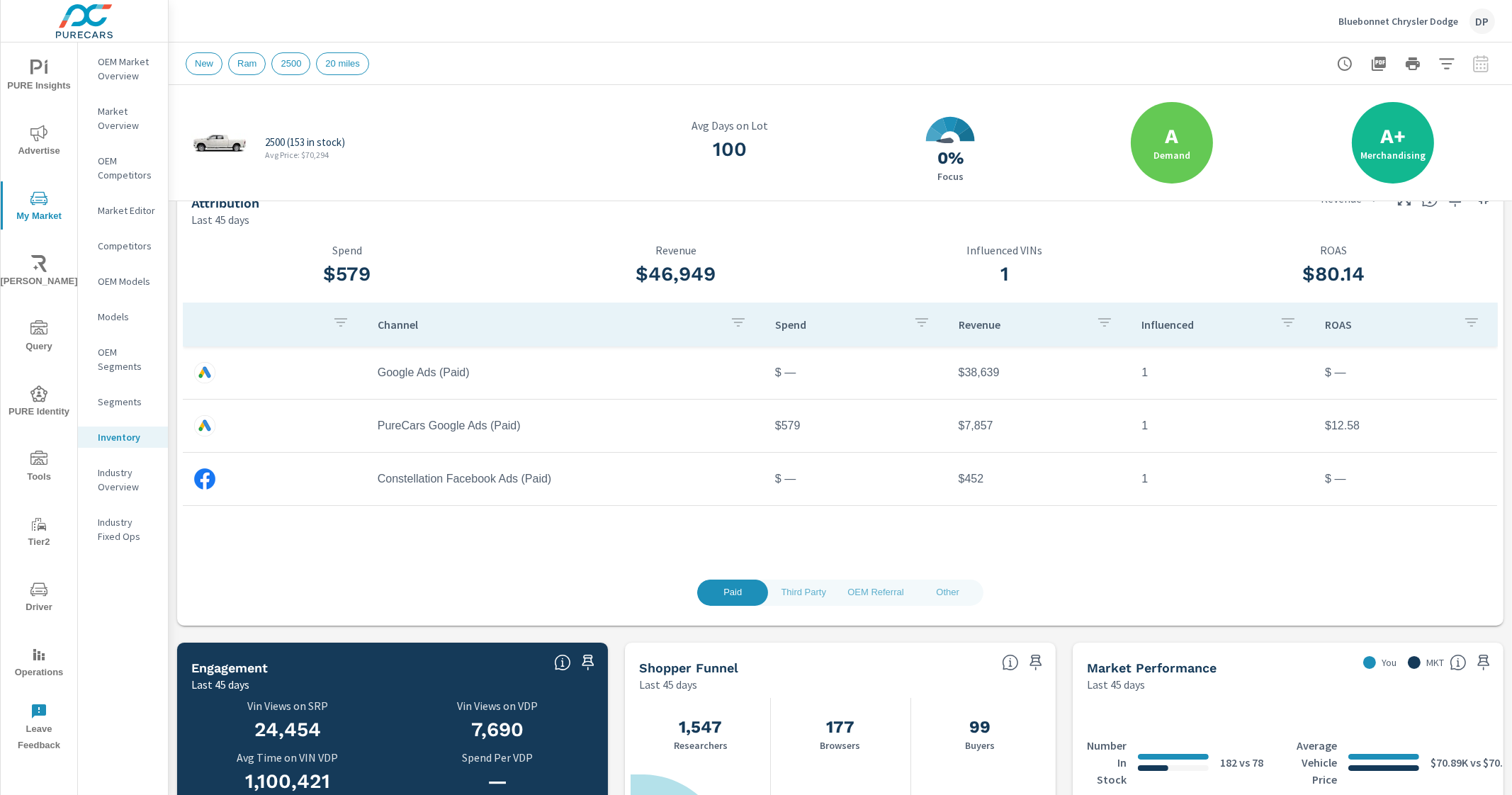
scroll to position [0, 0]
